Goal: Connect with others: Connect with others

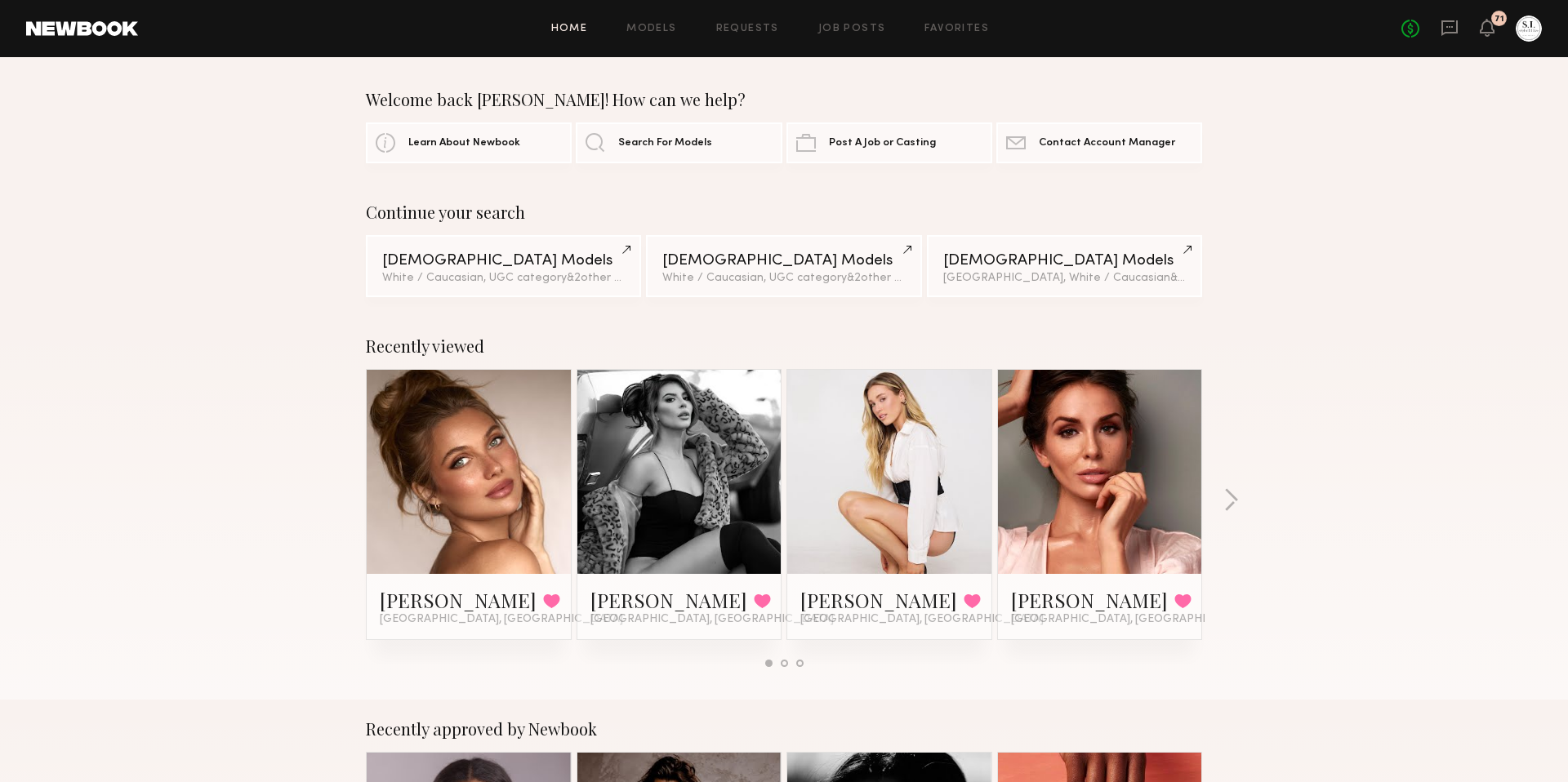
drag, startPoint x: 1446, startPoint y: 26, endPoint x: 1402, endPoint y: 62, distance: 56.9
click at [1446, 26] on icon at bounding box center [1450, 27] width 7 height 2
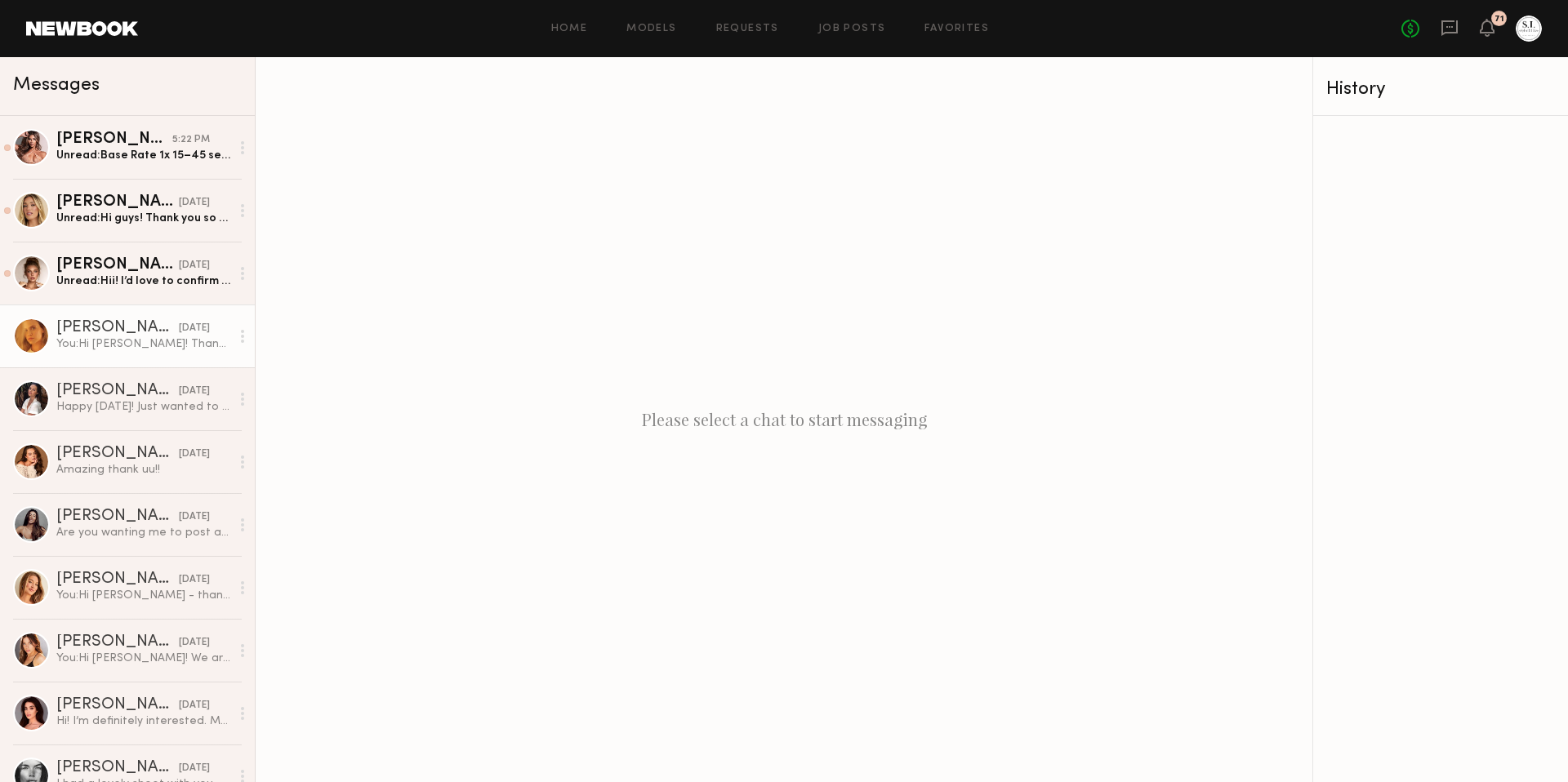
click at [126, 322] on div "[PERSON_NAME]" at bounding box center [117, 327] width 123 height 16
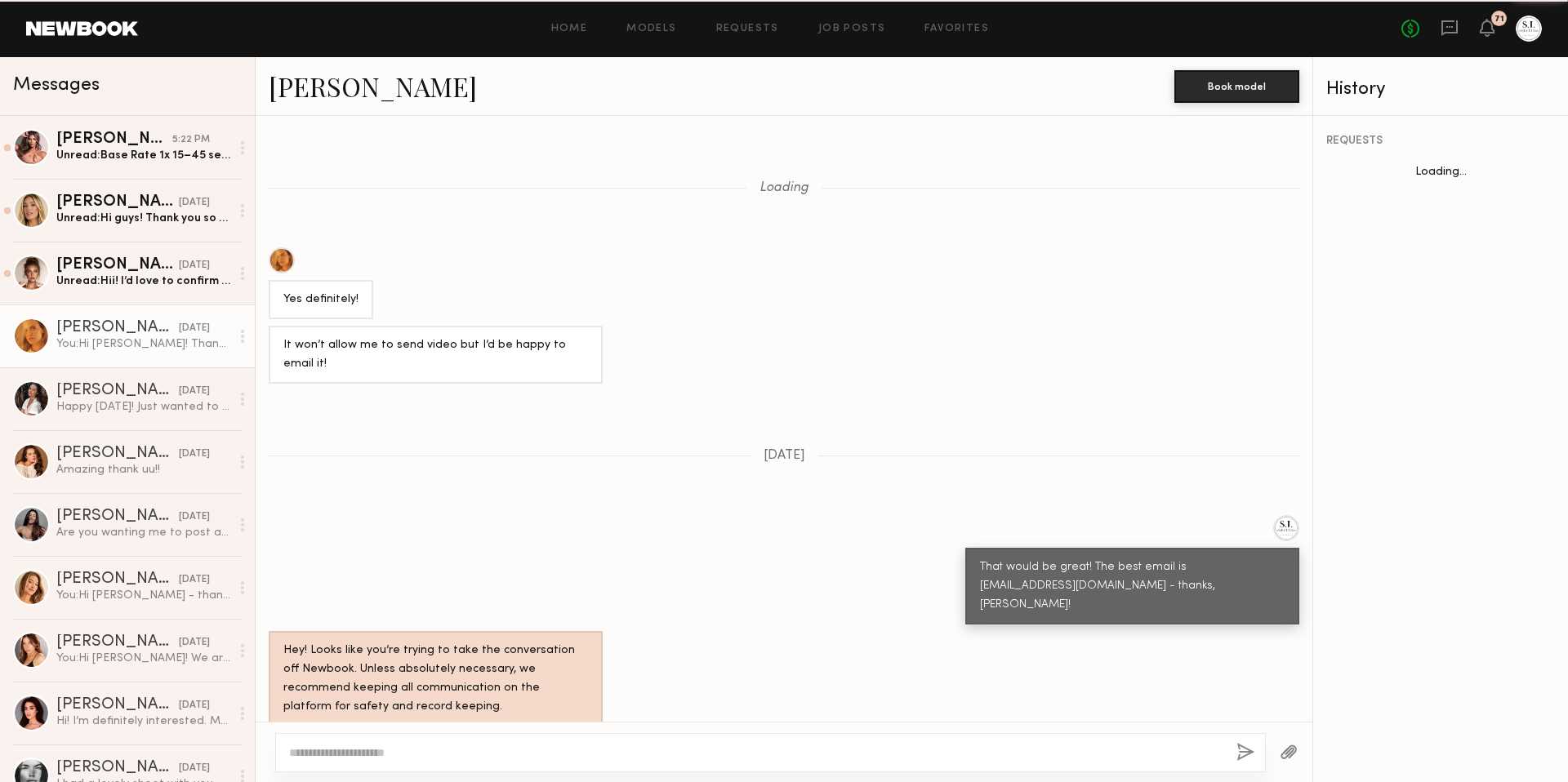
scroll to position [798, 0]
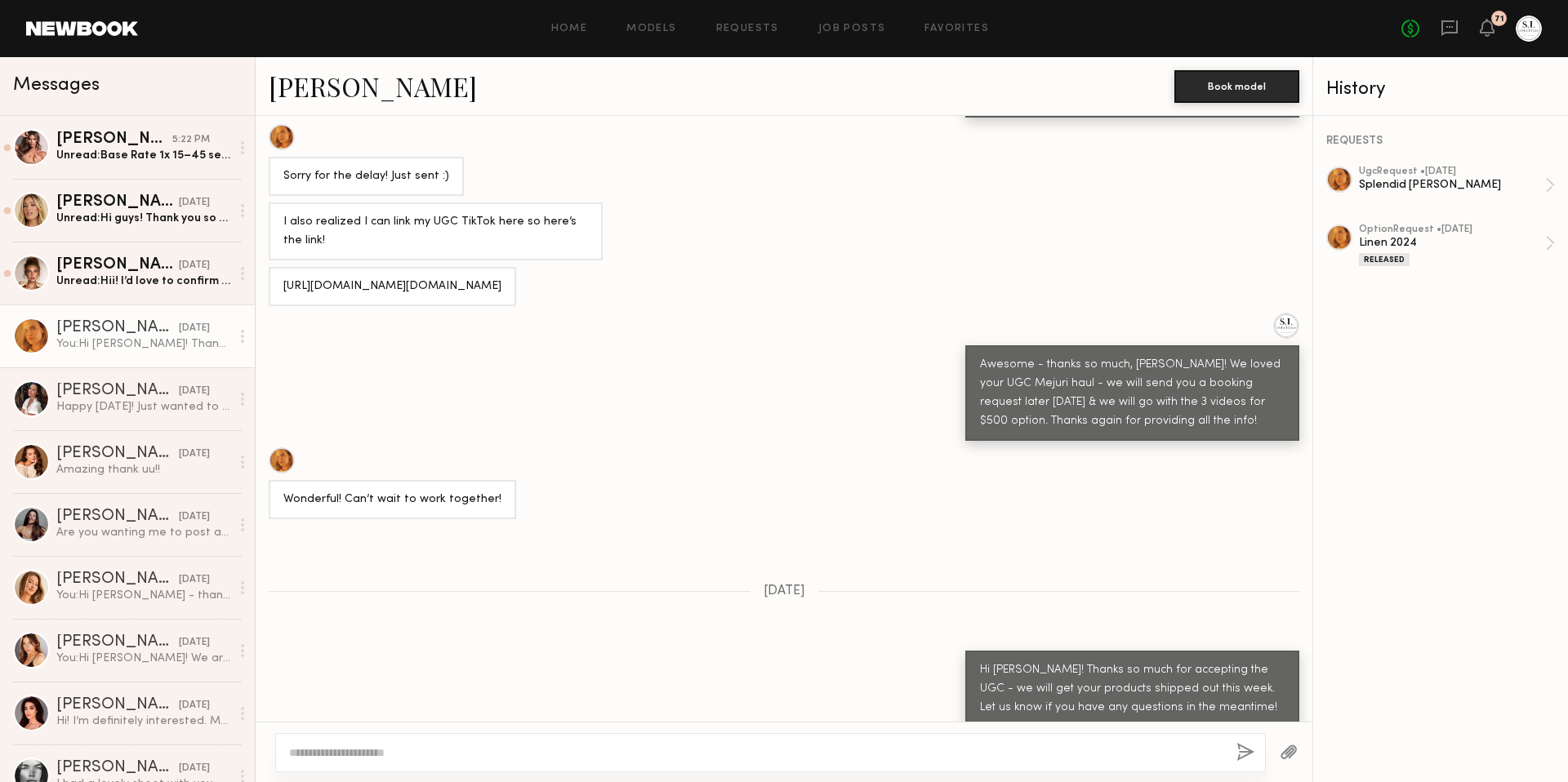
click at [691, 762] on div at bounding box center [771, 753] width 990 height 39
click at [670, 753] on textarea at bounding box center [756, 753] width 934 height 16
type textarea "**********"
click at [1245, 750] on button "button" at bounding box center [1245, 753] width 18 height 21
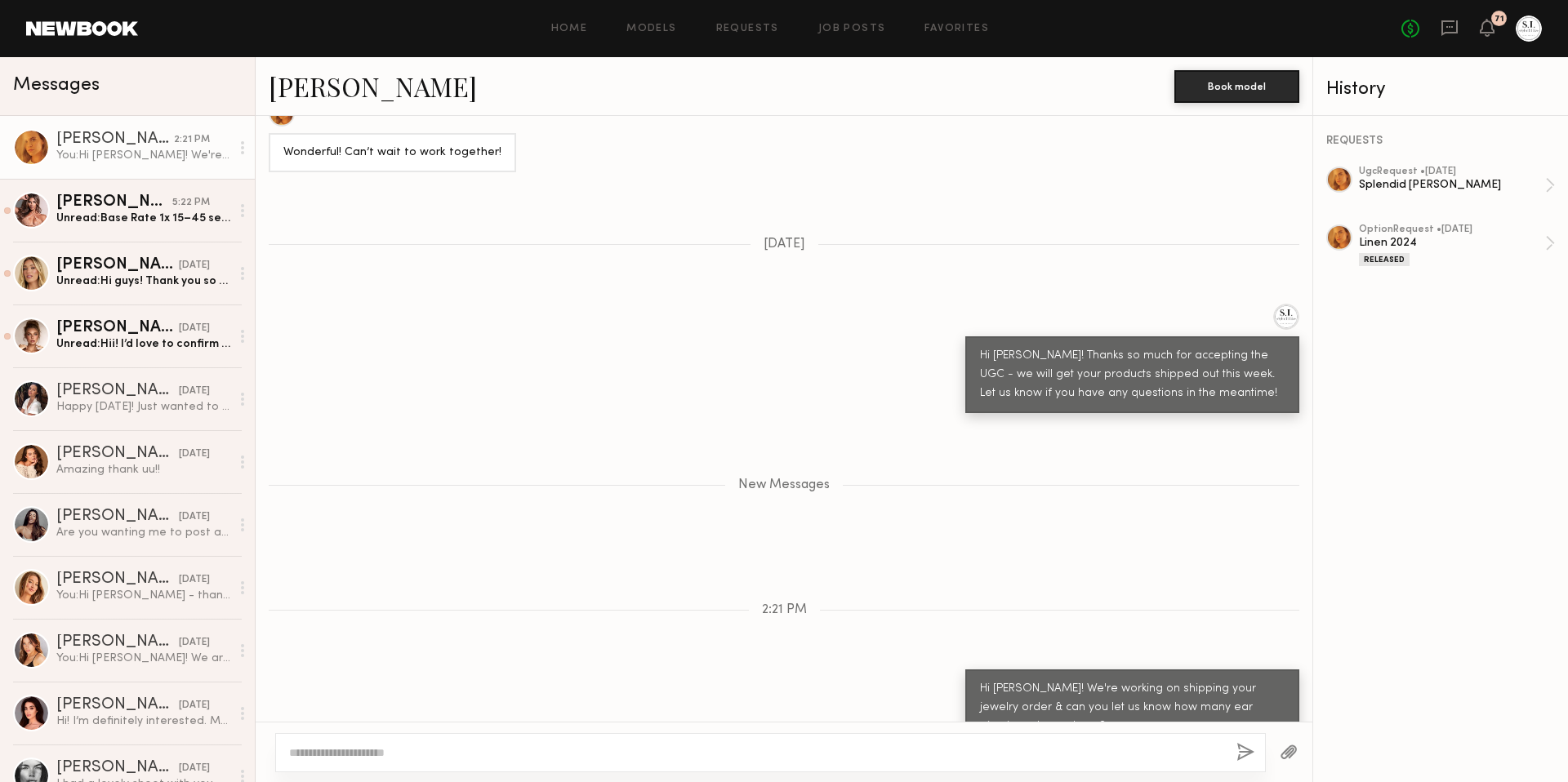
click at [302, 88] on link "[PERSON_NAME]" at bounding box center [372, 86] width 208 height 35
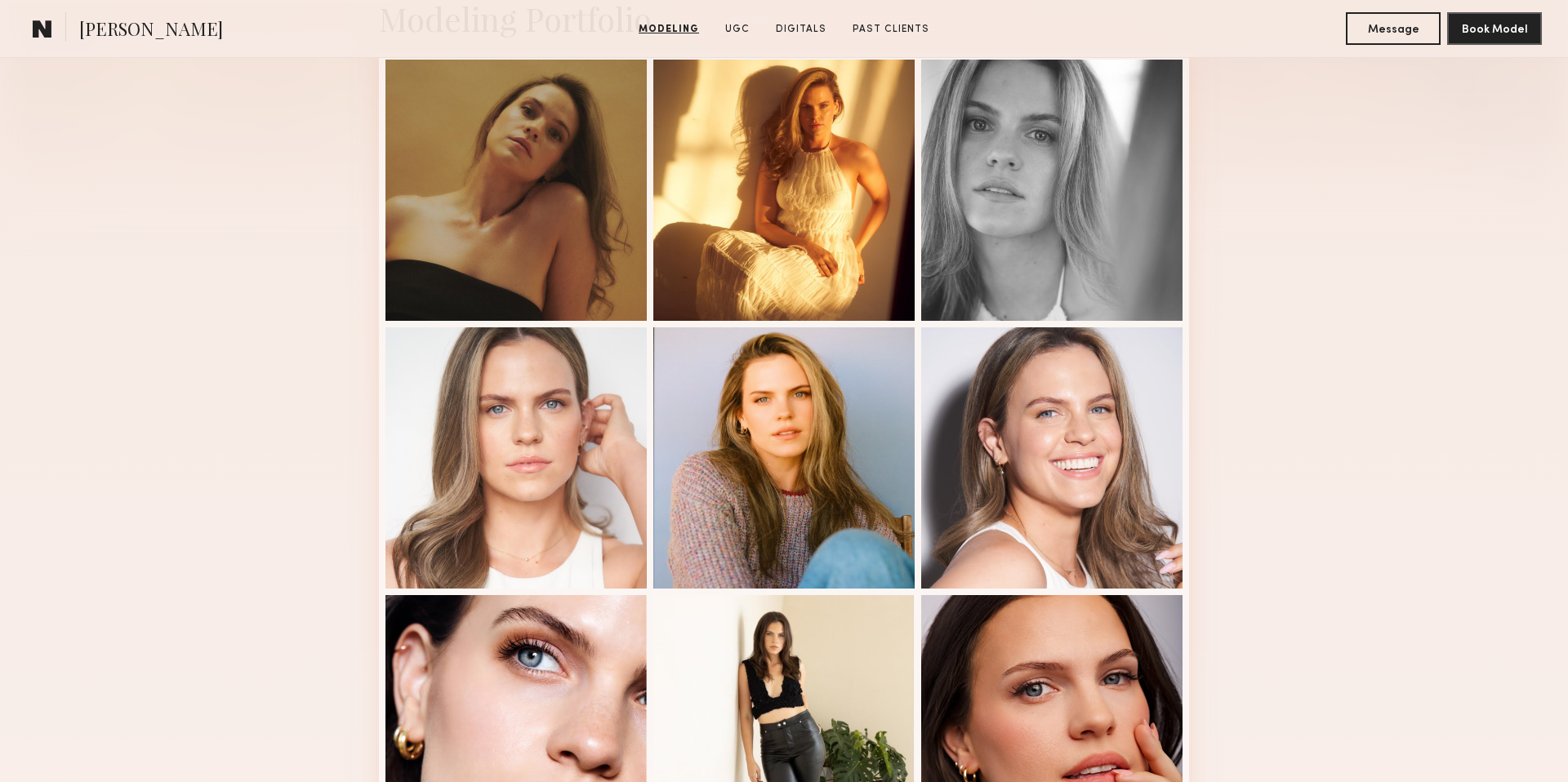
scroll to position [425, 0]
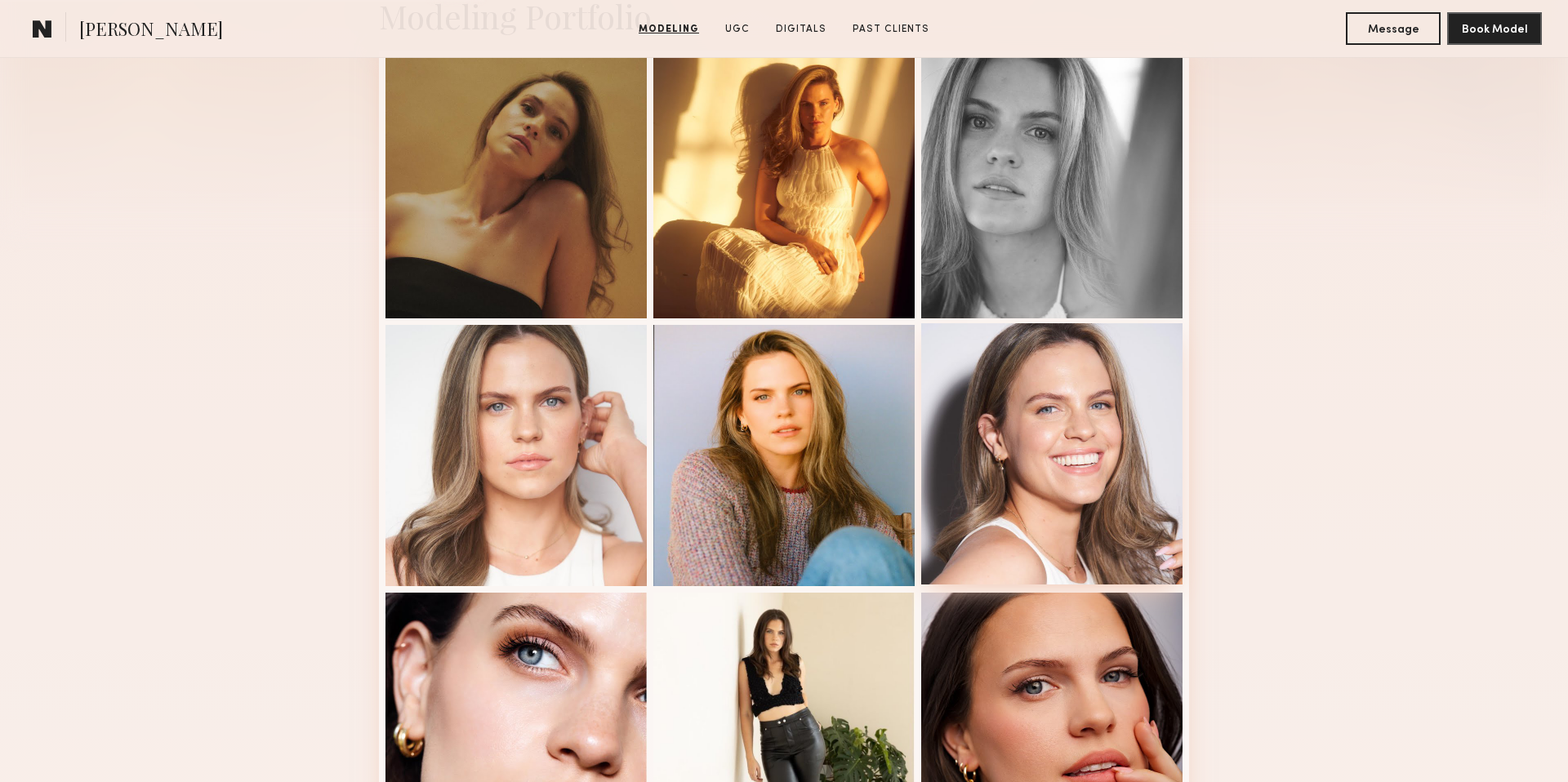
click at [1051, 422] on div at bounding box center [1051, 454] width 261 height 261
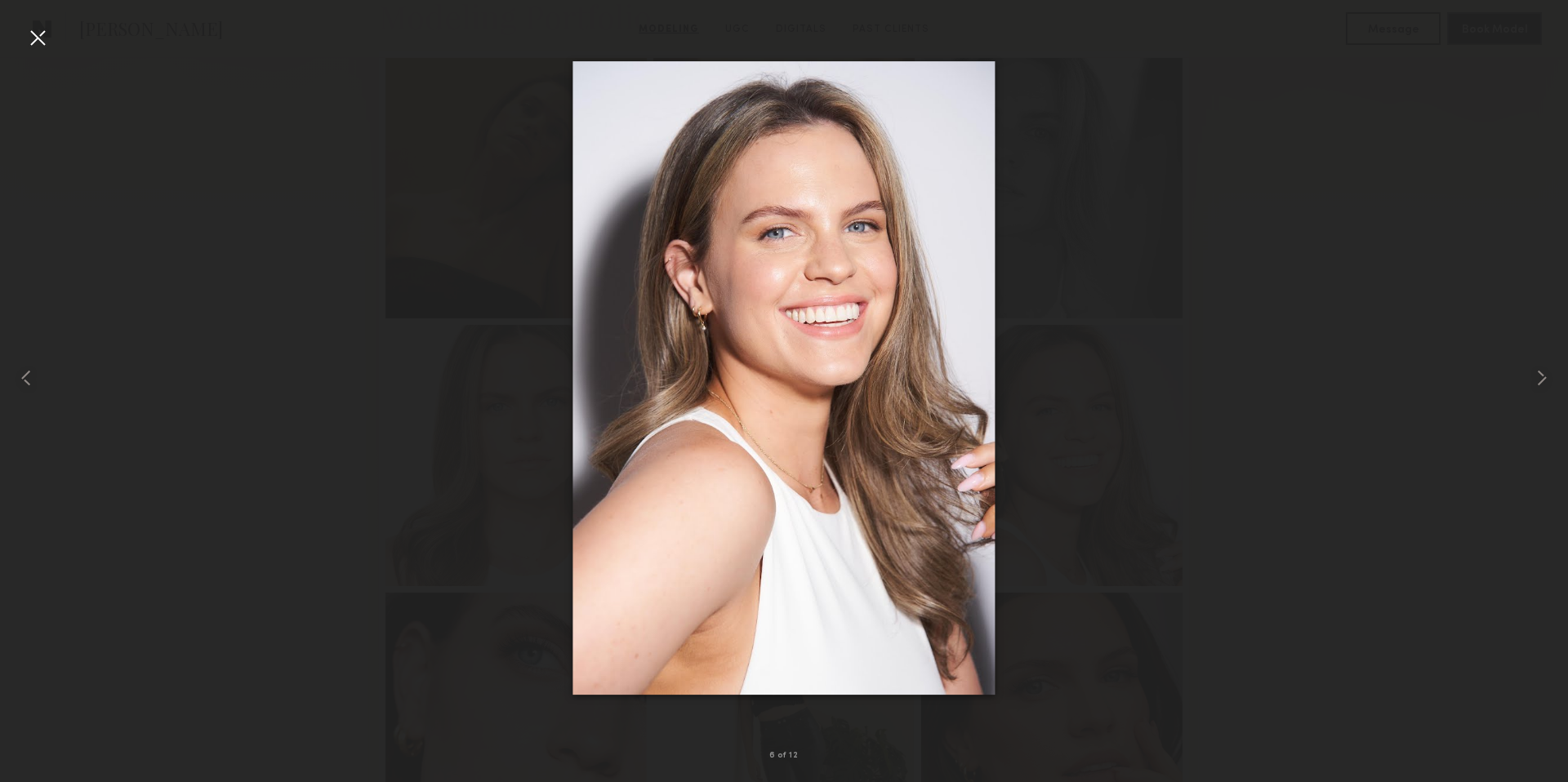
drag, startPoint x: 39, startPoint y: 41, endPoint x: 164, endPoint y: 103, distance: 139.5
click at [40, 44] on div at bounding box center [37, 37] width 26 height 26
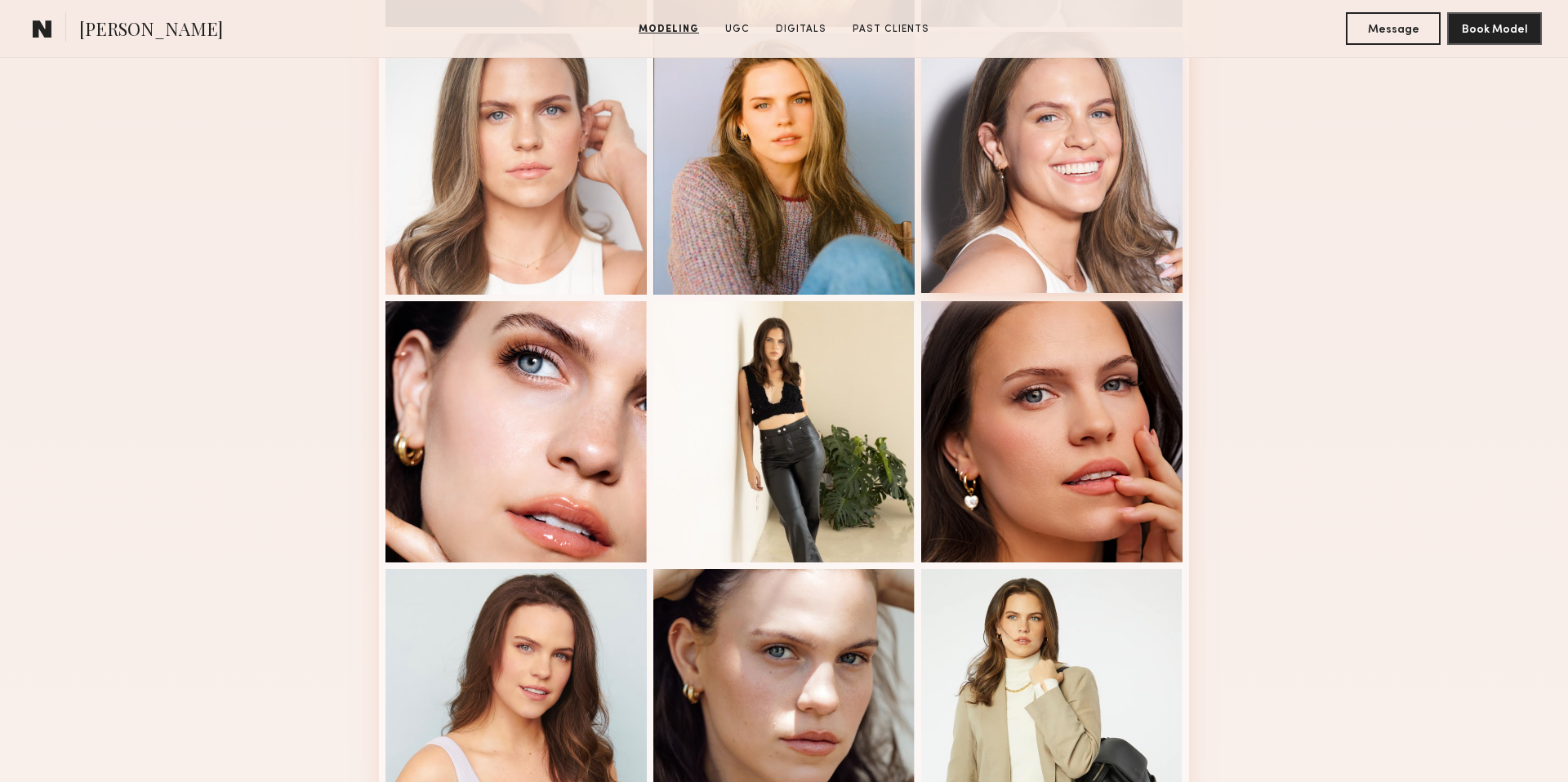
scroll to position [733, 0]
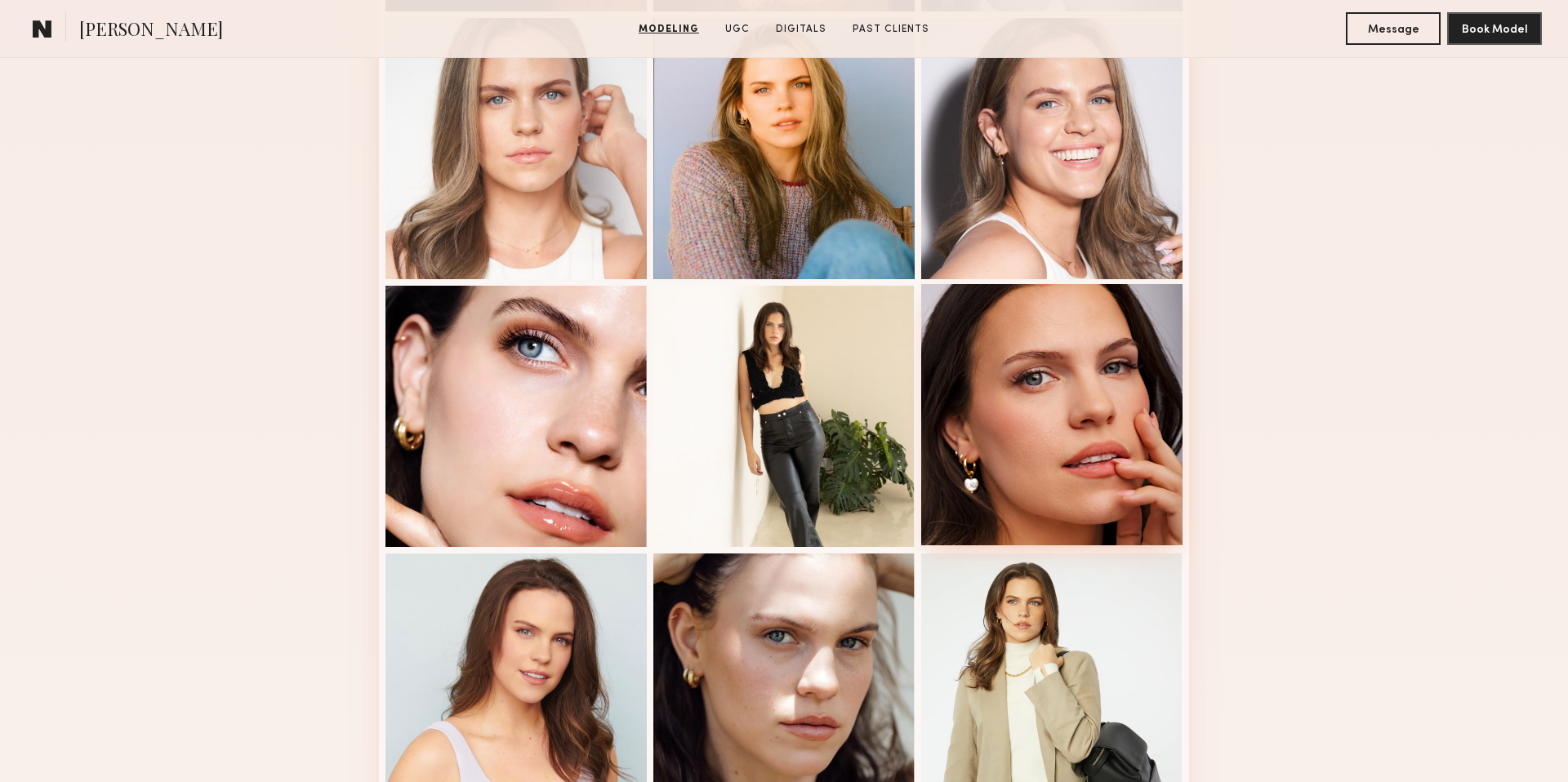
click at [1109, 445] on div at bounding box center [1051, 415] width 261 height 261
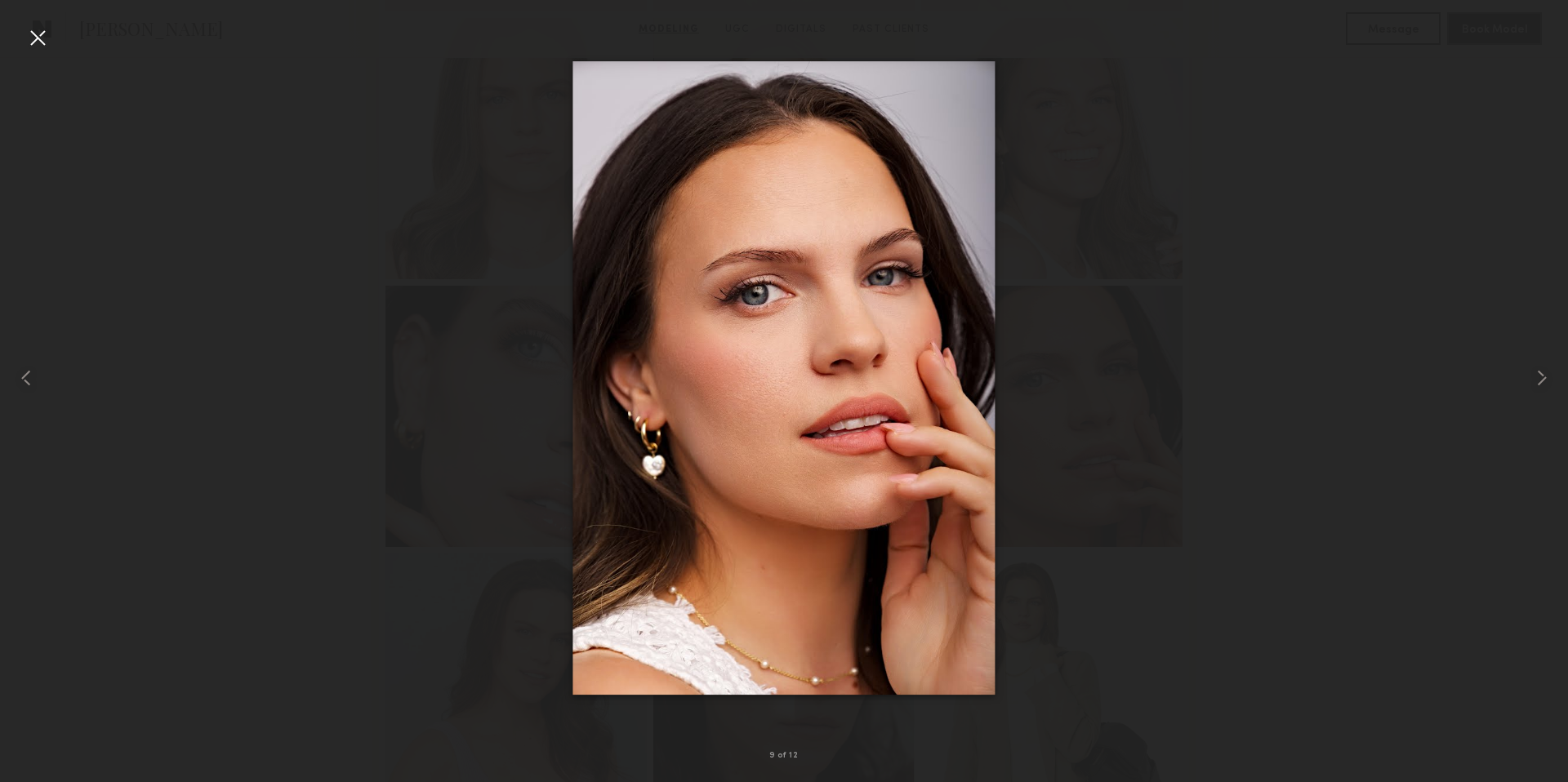
drag, startPoint x: 42, startPoint y: 40, endPoint x: 86, endPoint y: 60, distance: 48.3
click at [42, 40] on div at bounding box center [37, 37] width 26 height 26
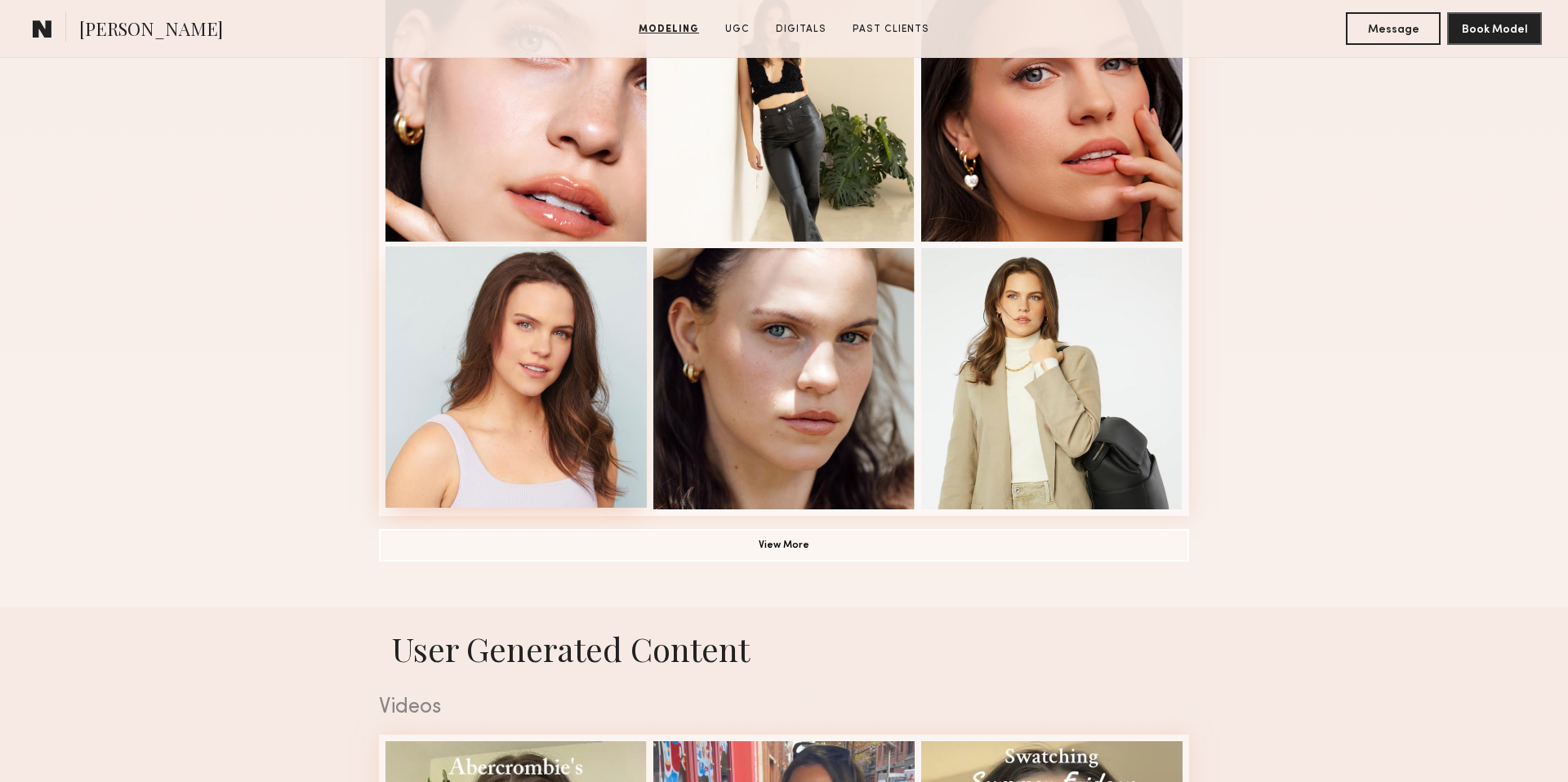
scroll to position [1042, 0]
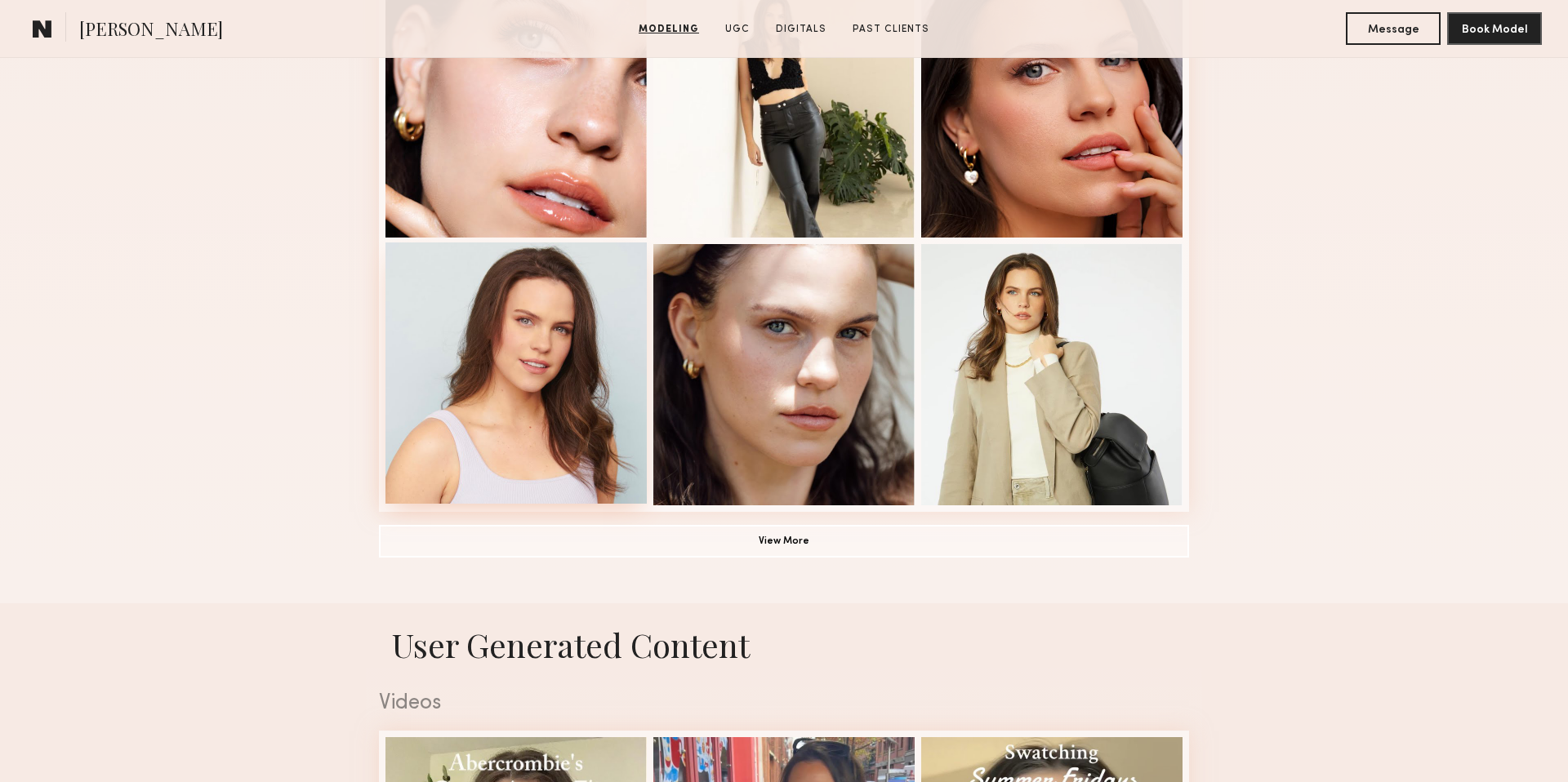
click at [557, 377] on div at bounding box center [516, 373] width 261 height 261
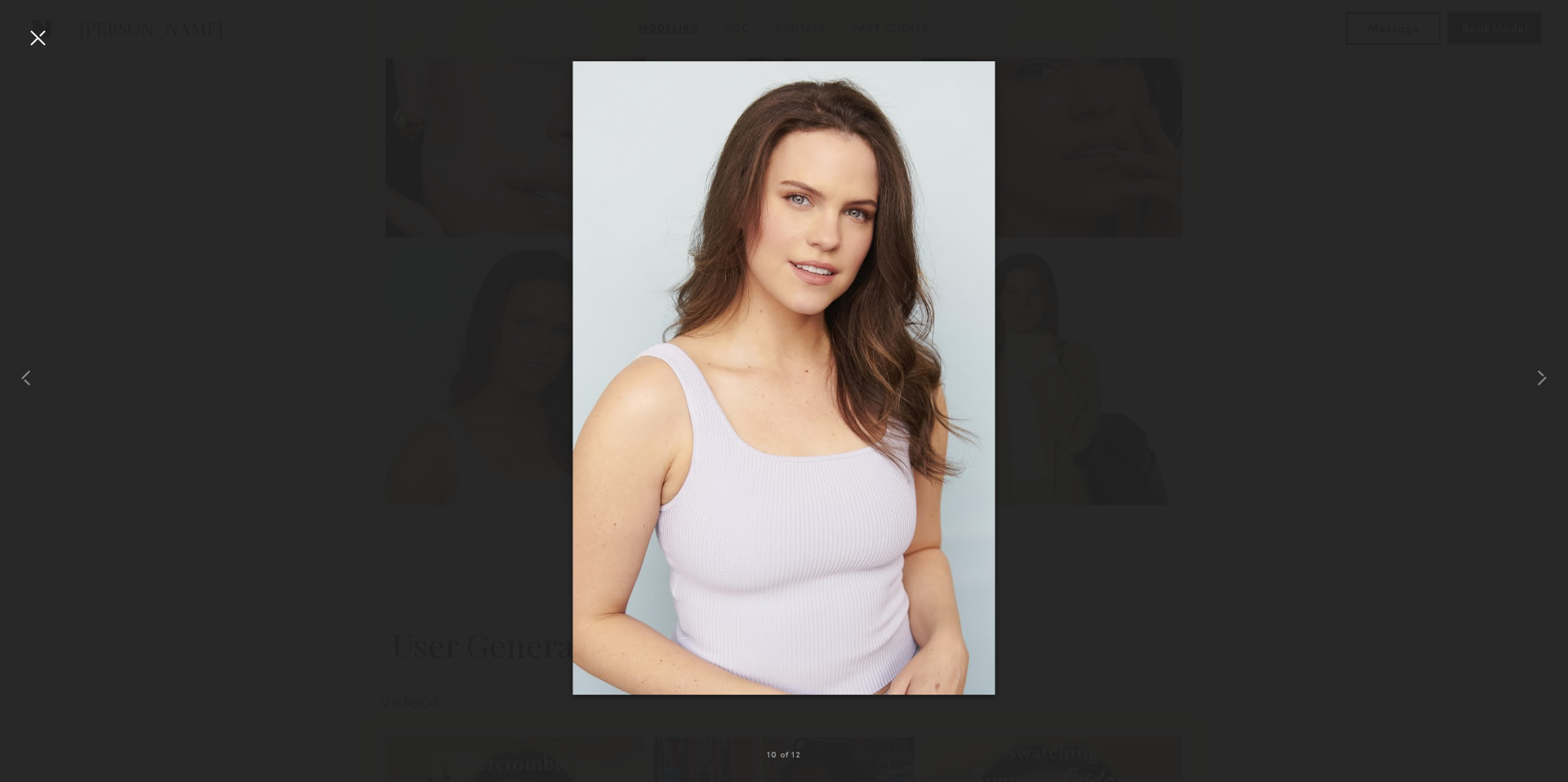
click at [46, 40] on div at bounding box center [37, 37] width 26 height 26
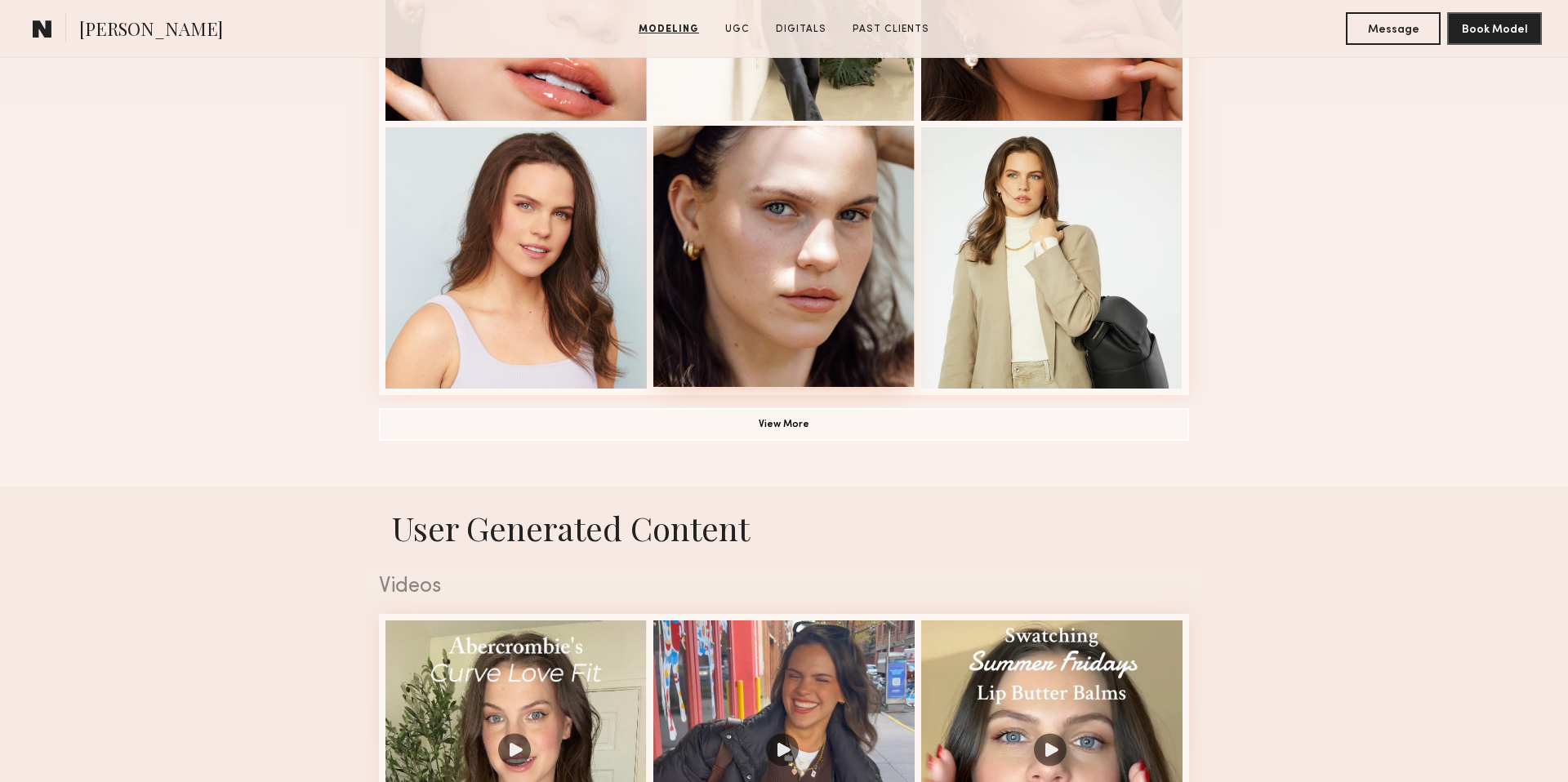
scroll to position [1158, 0]
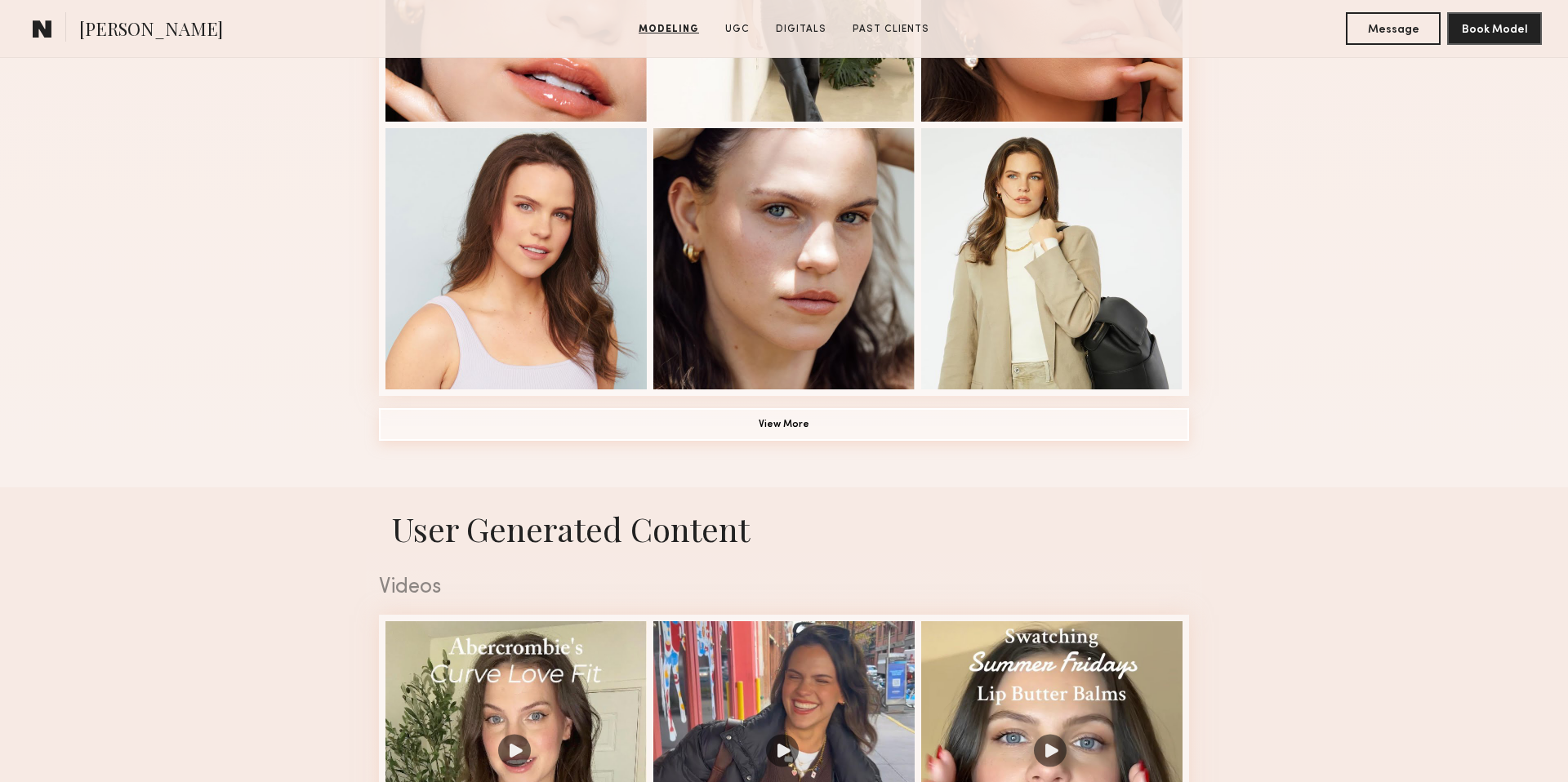
click at [862, 415] on button "View More" at bounding box center [784, 425] width 810 height 33
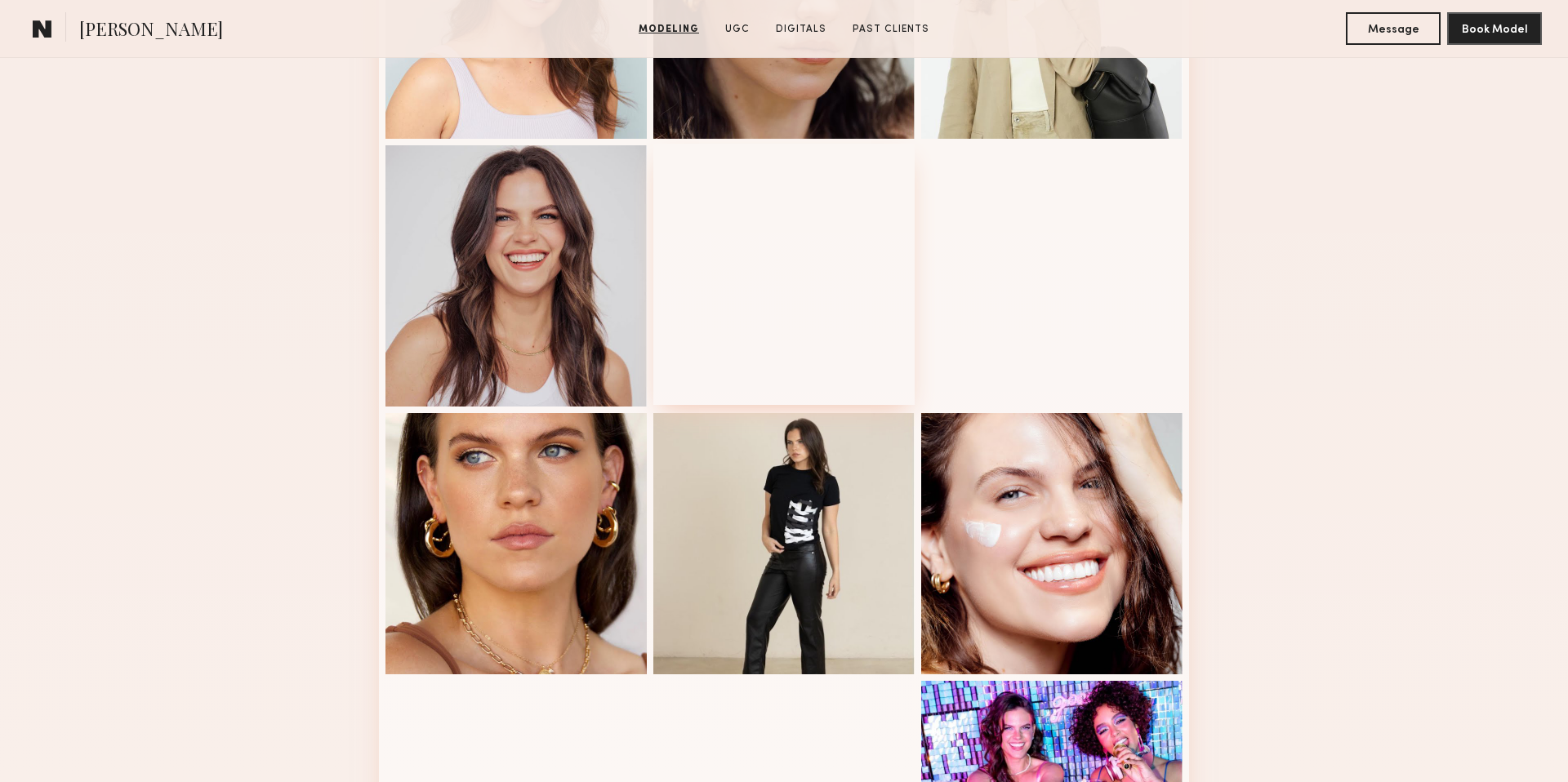
scroll to position [1412, 0]
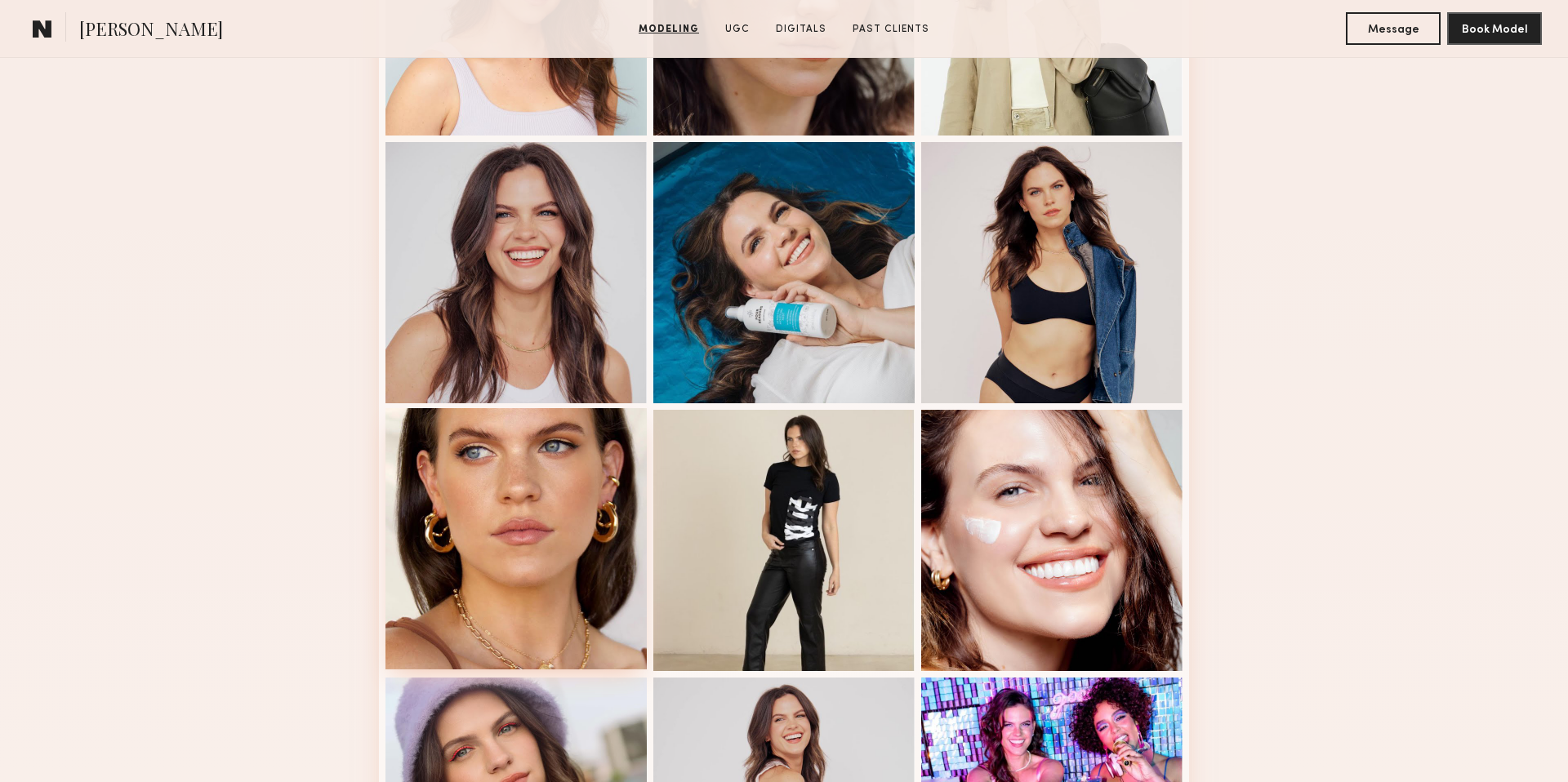
click at [492, 540] on div at bounding box center [516, 539] width 261 height 261
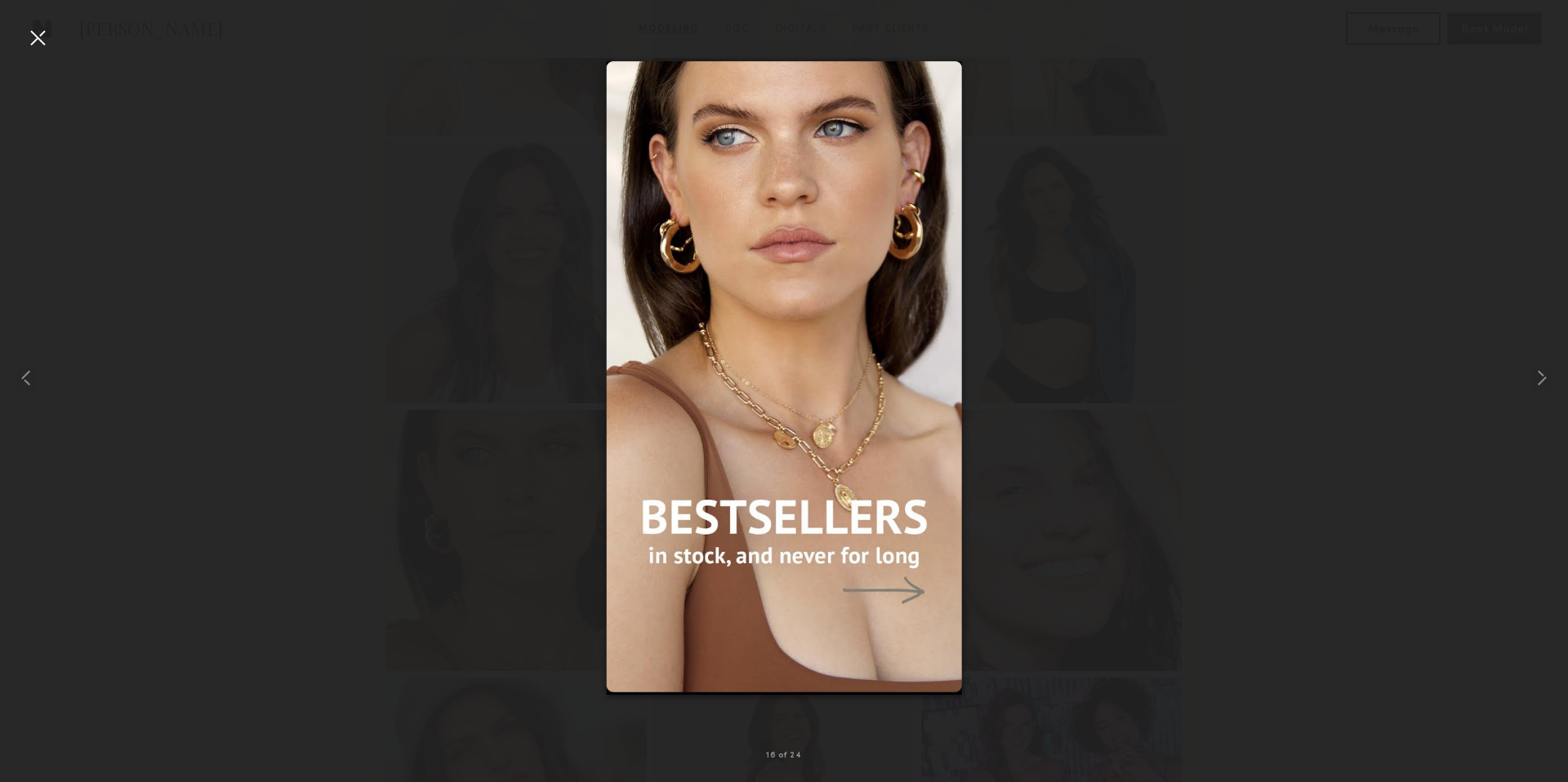
drag, startPoint x: 41, startPoint y: 41, endPoint x: 113, endPoint y: 76, distance: 80.1
click at [41, 42] on div at bounding box center [37, 37] width 26 height 26
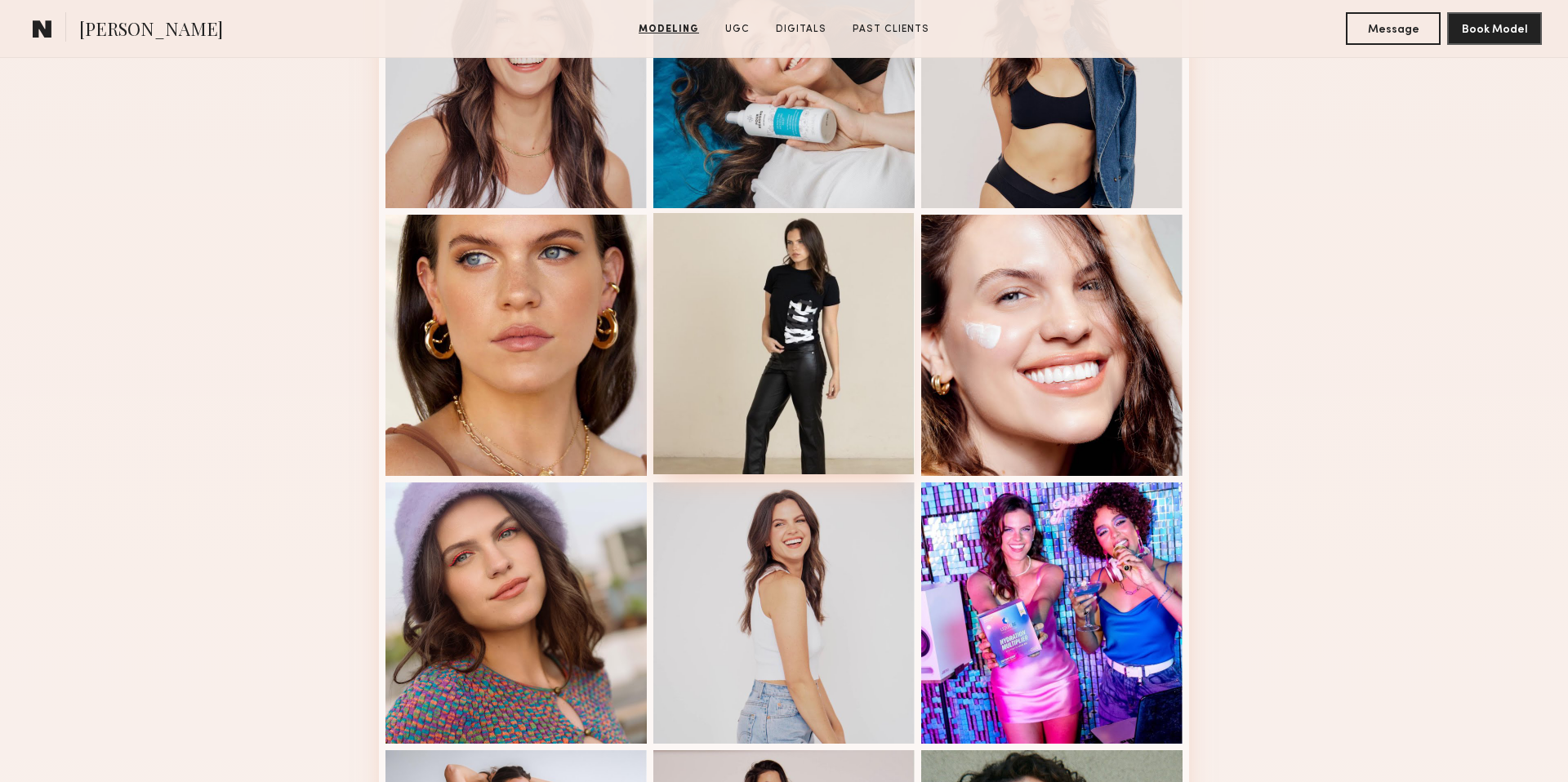
scroll to position [1605, 0]
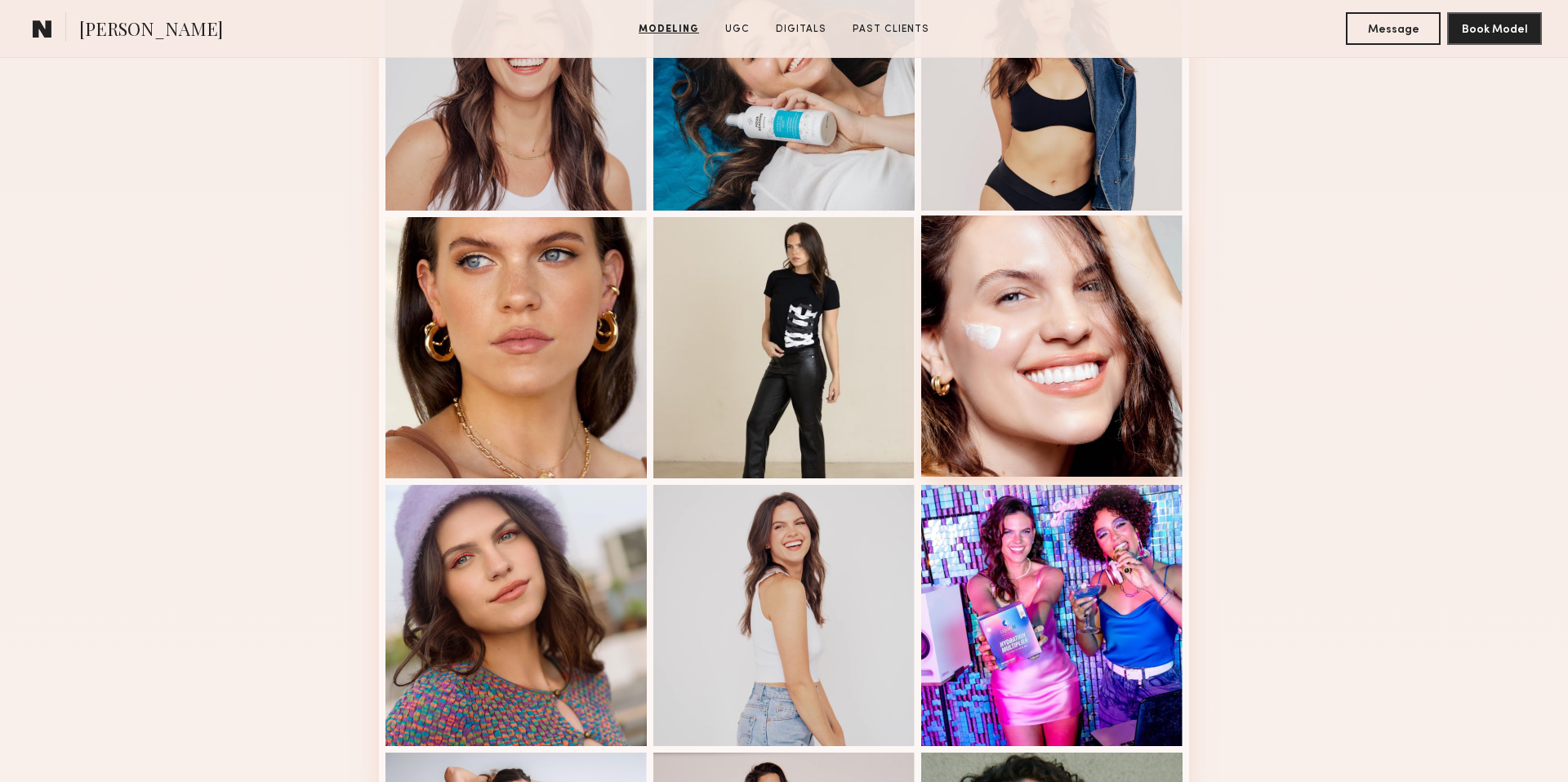
click at [1032, 379] on div at bounding box center [1051, 346] width 261 height 261
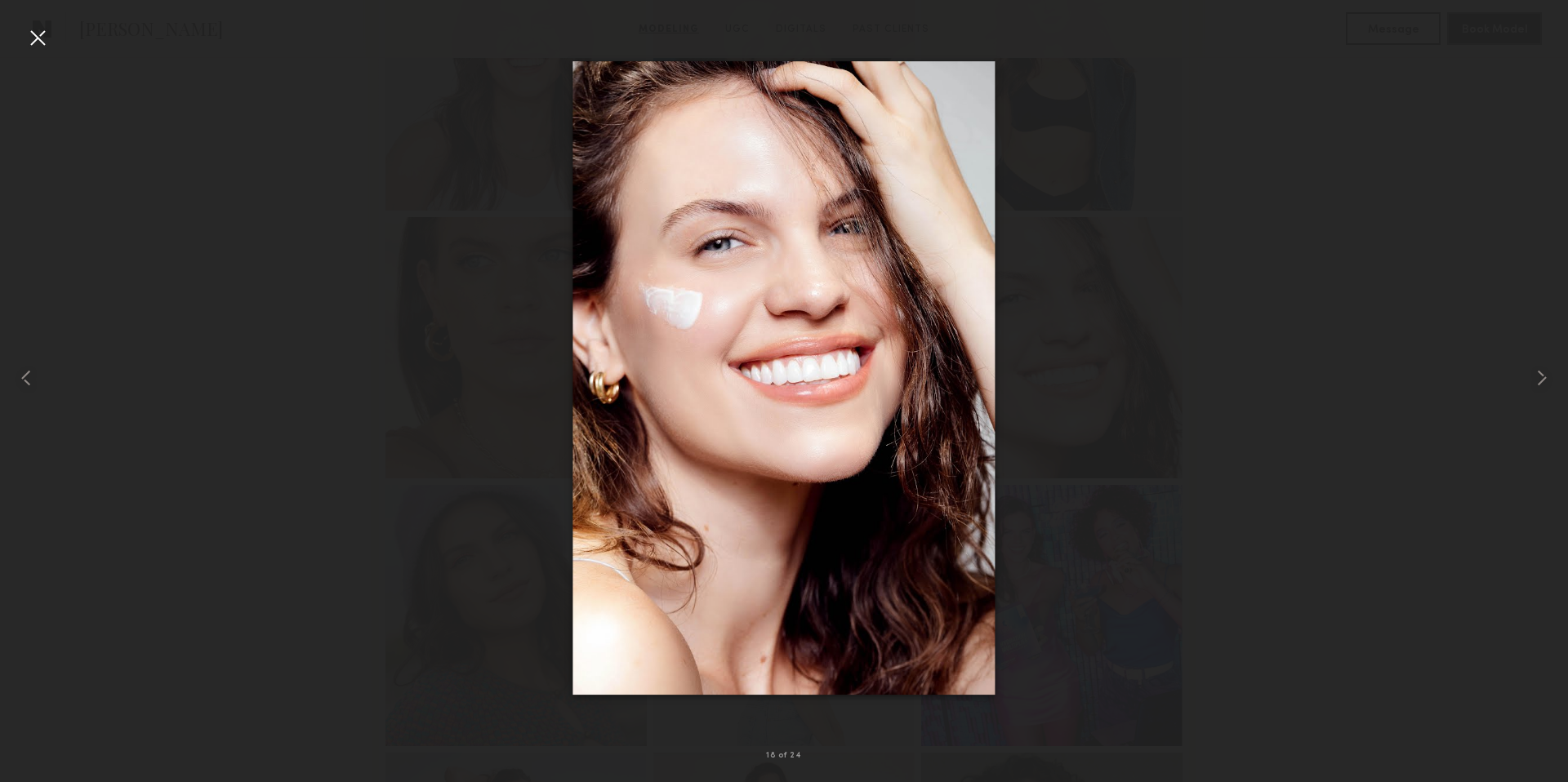
drag, startPoint x: 41, startPoint y: 41, endPoint x: 87, endPoint y: 54, distance: 47.8
click at [41, 41] on div at bounding box center [37, 37] width 26 height 26
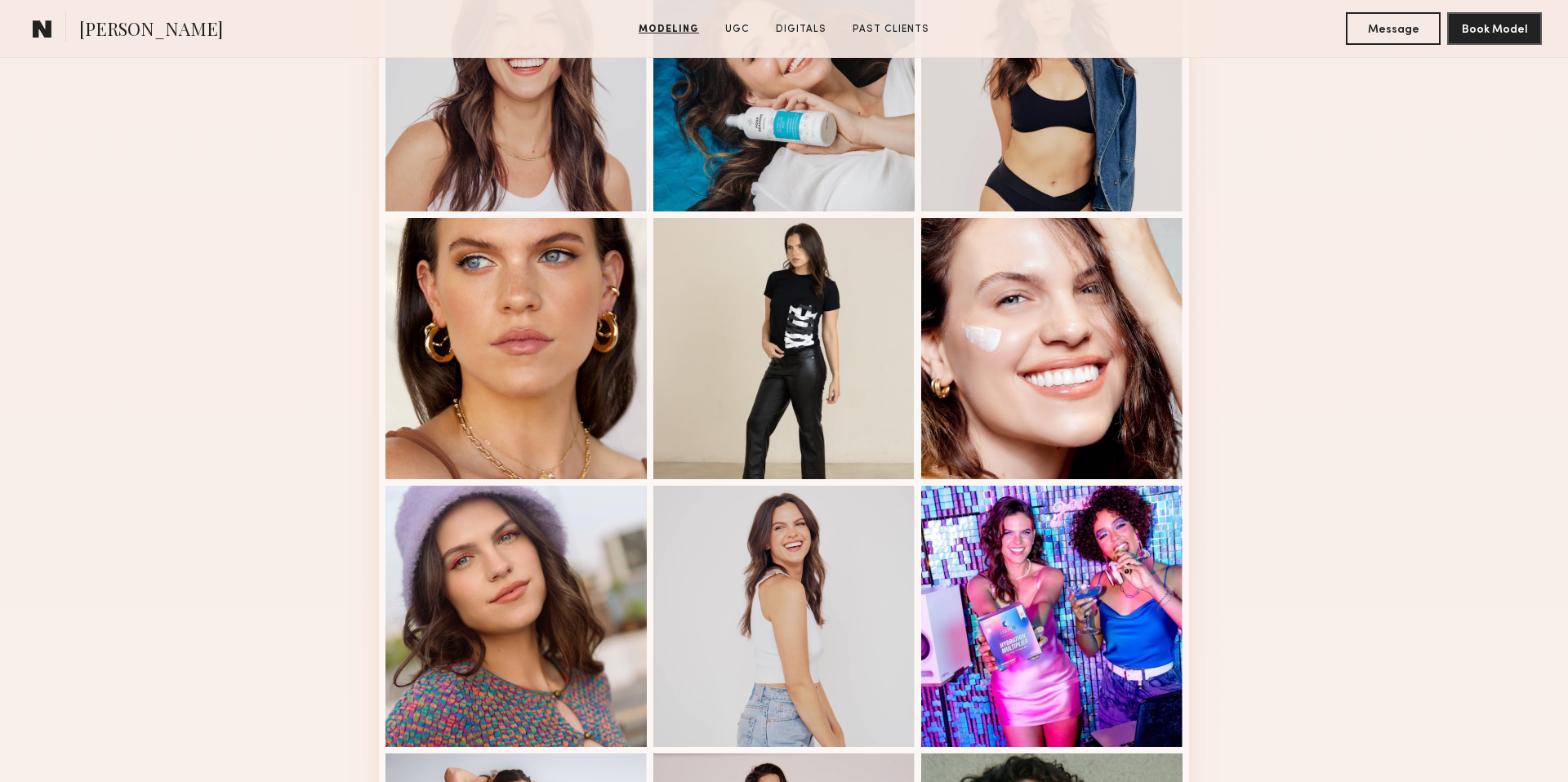
scroll to position [0, 0]
